Goal: Communication & Community: Answer question/provide support

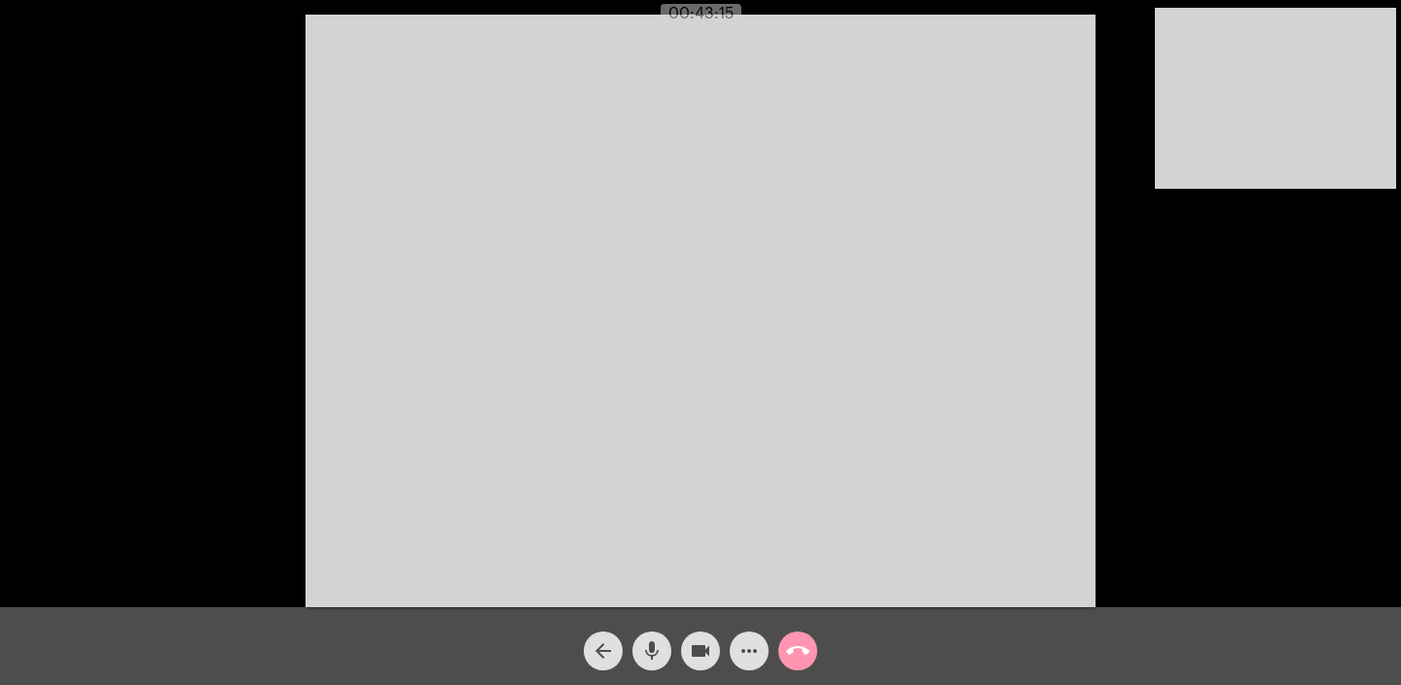
click at [805, 651] on mat-icon "call_end" at bounding box center [797, 650] width 23 height 23
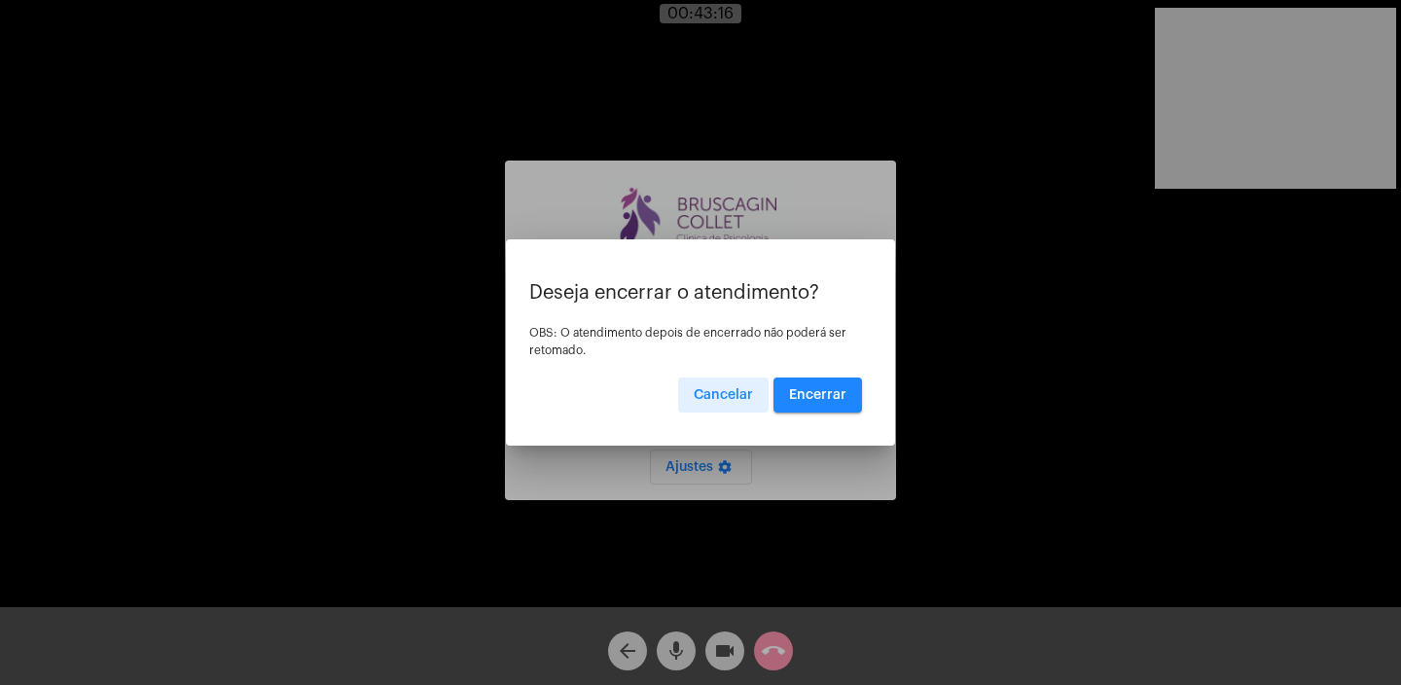
click at [814, 401] on span "Encerrar" at bounding box center [817, 395] width 57 height 14
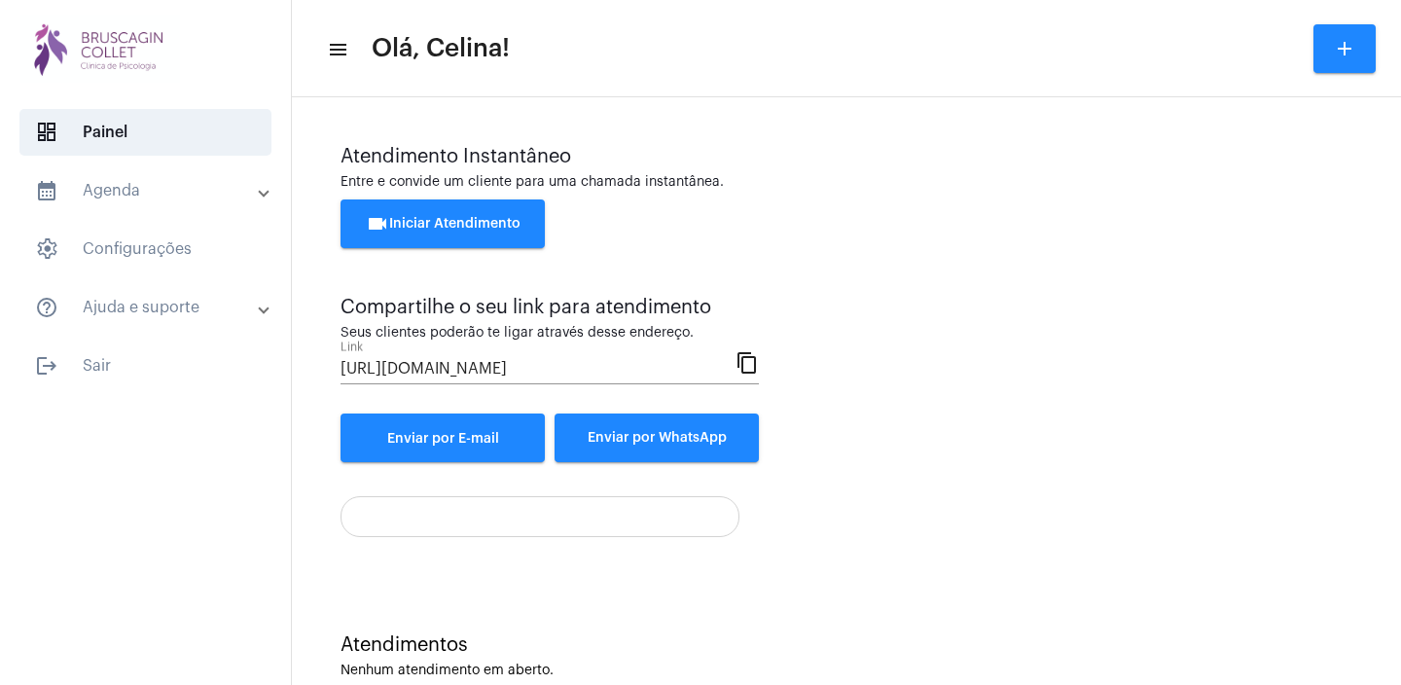
click at [514, 230] on span "videocam Iniciar Atendimento" at bounding box center [443, 224] width 155 height 14
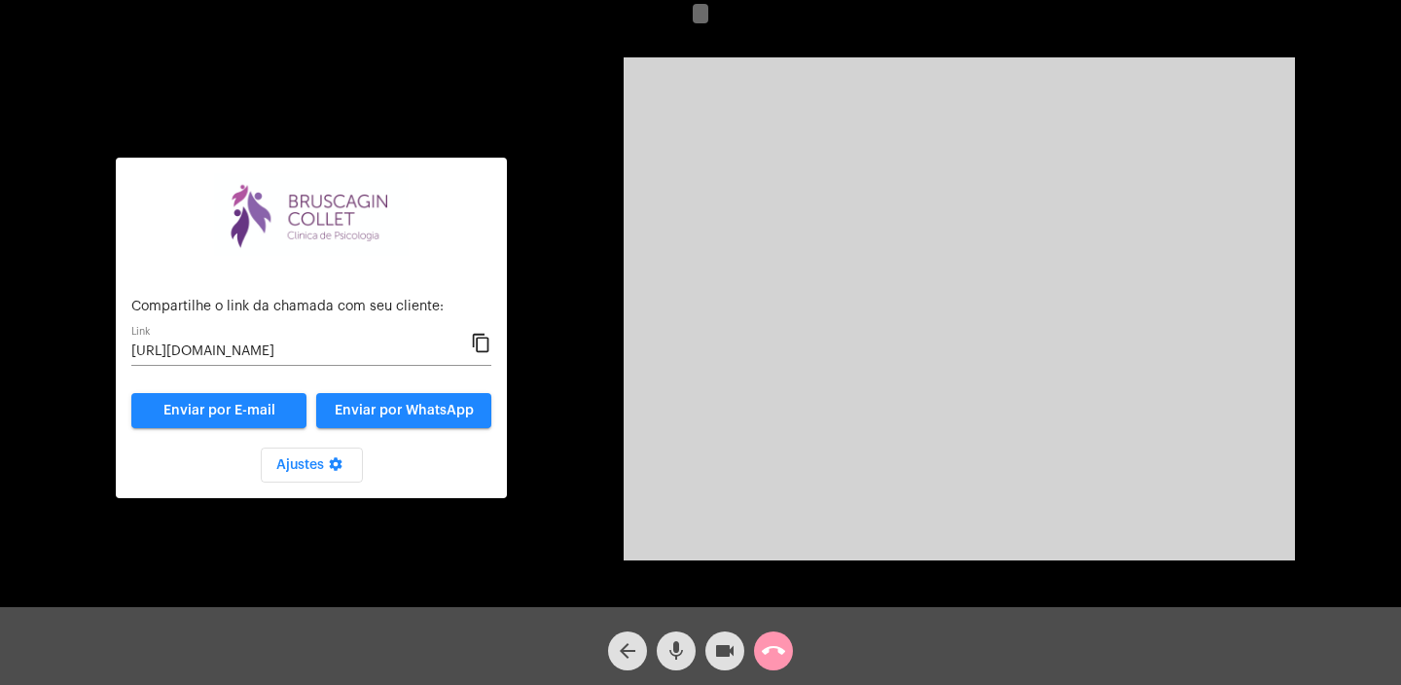
click at [484, 345] on mat-icon "content_copy" at bounding box center [481, 343] width 20 height 23
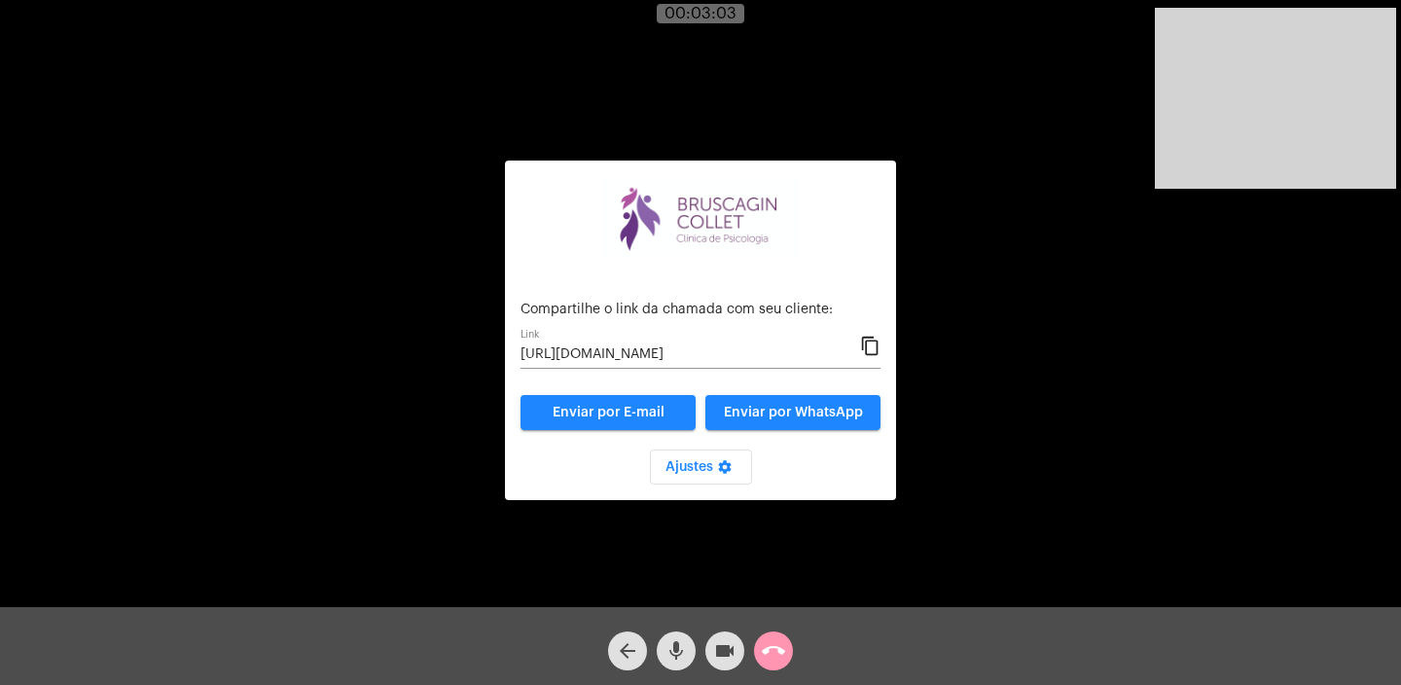
click at [775, 642] on mat-icon "call_end" at bounding box center [773, 650] width 23 height 23
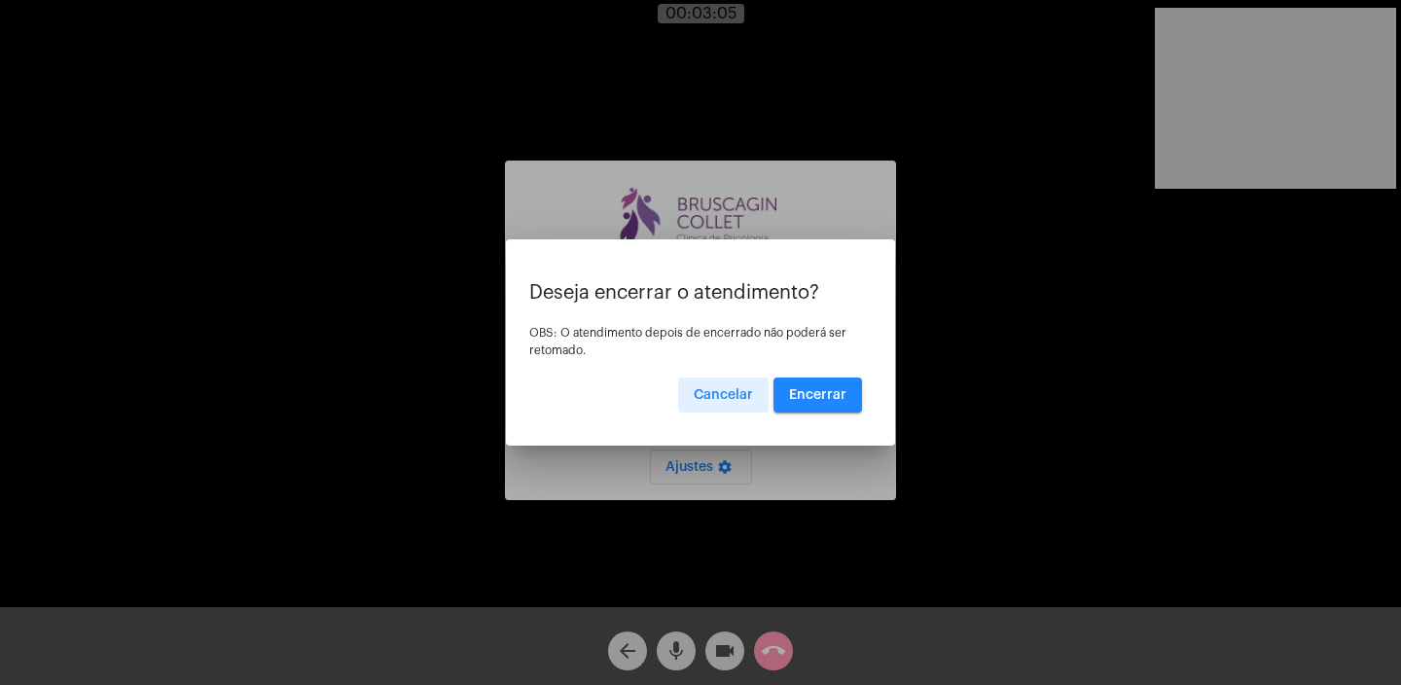
click at [829, 388] on span "Encerrar" at bounding box center [817, 395] width 57 height 14
